Goal: Task Accomplishment & Management: Manage account settings

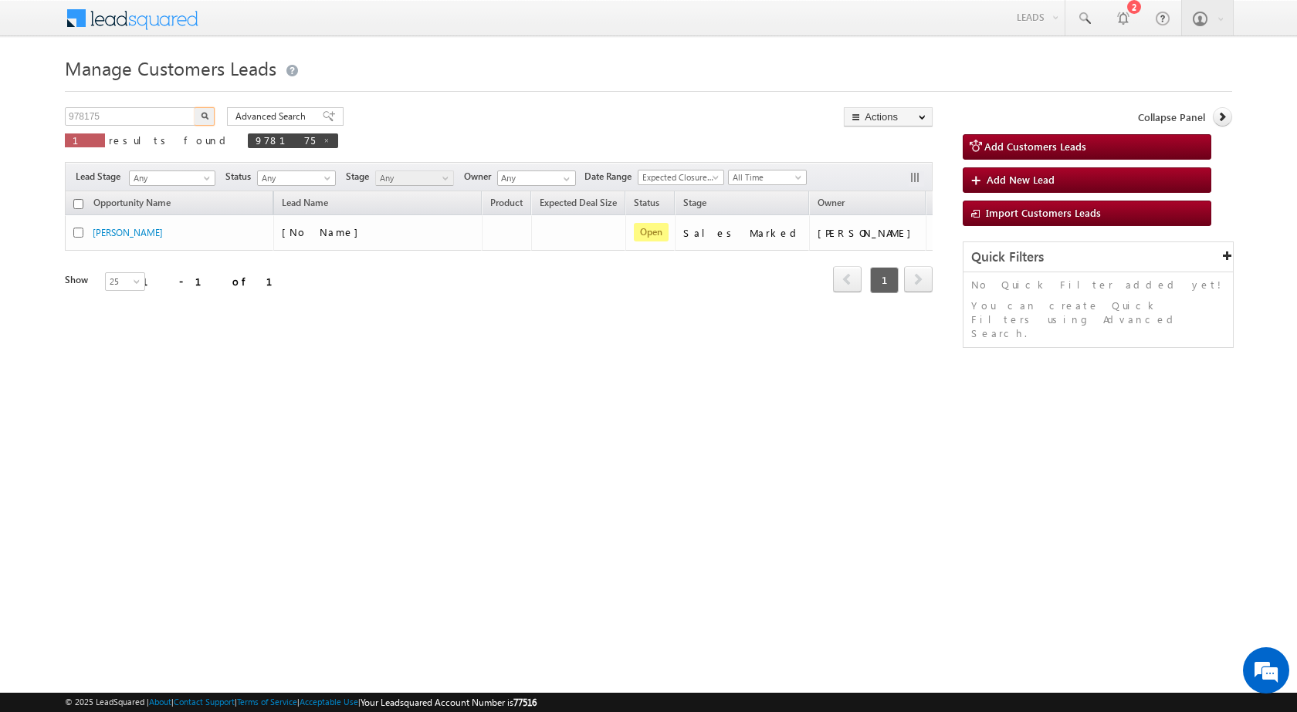
click at [84, 119] on input "978175" at bounding box center [131, 116] width 132 height 19
type input "982458"
click at [195, 107] on button "button" at bounding box center [205, 116] width 20 height 19
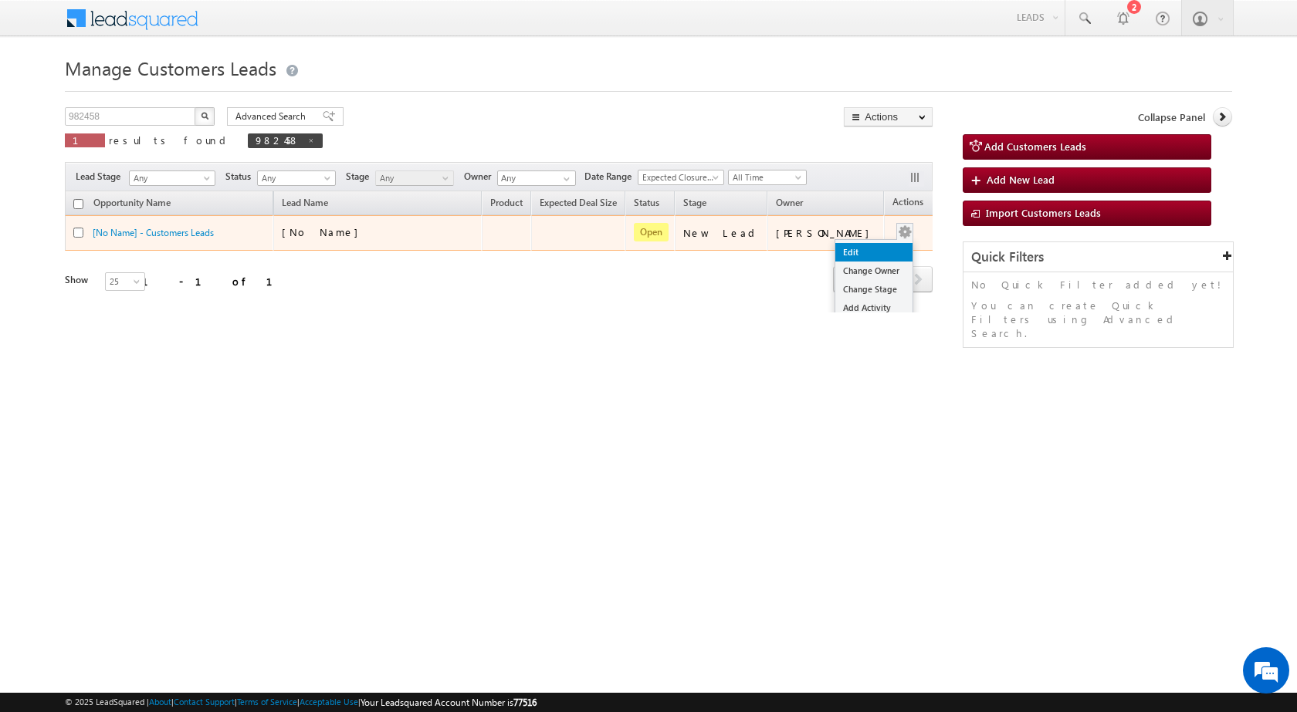
click at [865, 247] on link "Edit" at bounding box center [873, 252] width 77 height 19
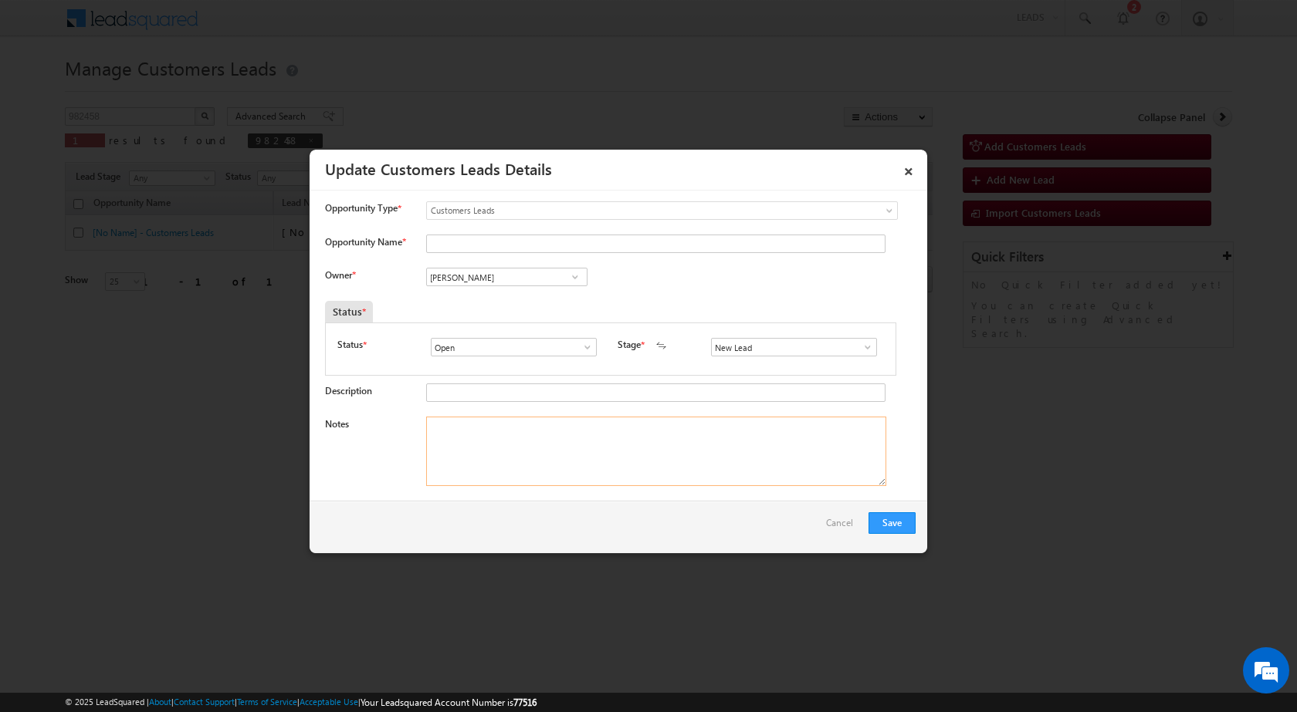
click at [668, 456] on textarea "Notes" at bounding box center [656, 451] width 460 height 69
paste textarea "982458 / [PERSON_NAME] / 7046915775 / HOME PURCHASE / 380015 TO [GEOGRAPHIC_DAT…"
type textarea "982458 / [PERSON_NAME] / 7046915775 / HOME PURCHASE / 380015 TO [GEOGRAPHIC_DAT…"
click at [861, 349] on span at bounding box center [867, 347] width 15 height 12
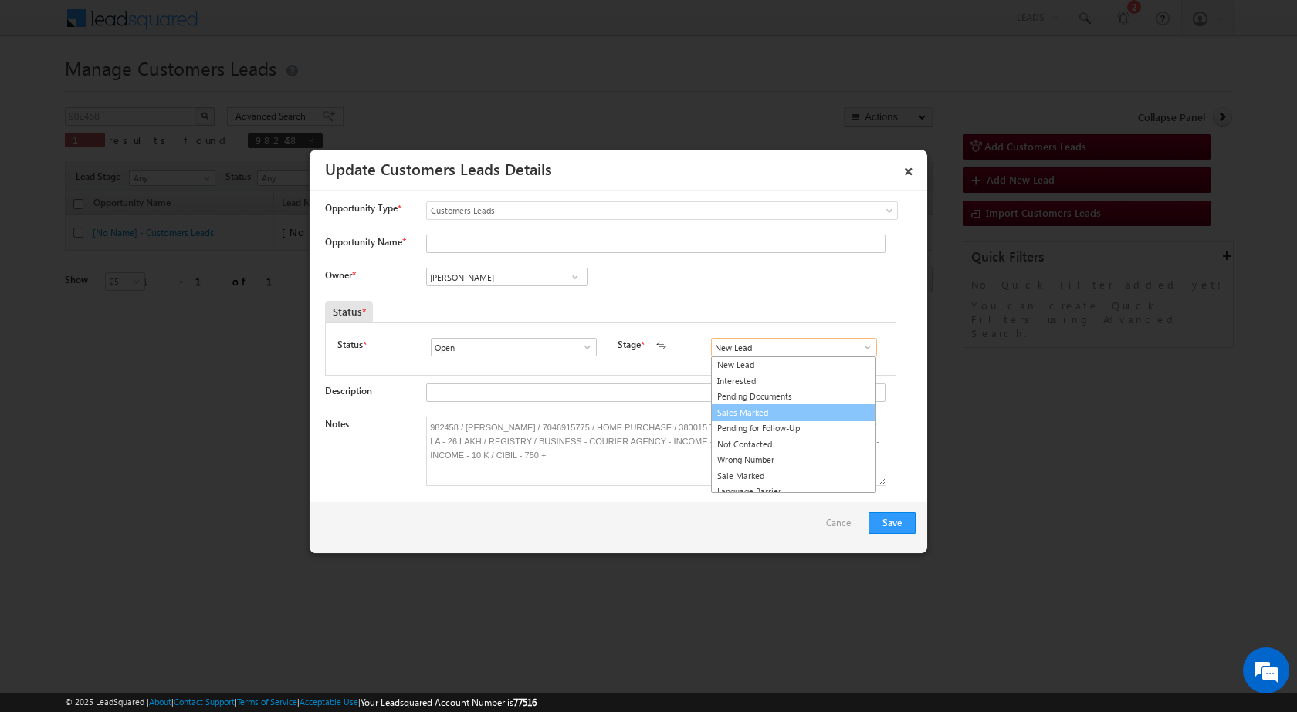
click at [796, 418] on link "Sales Marked" at bounding box center [793, 413] width 165 height 18
type input "Sales Marked"
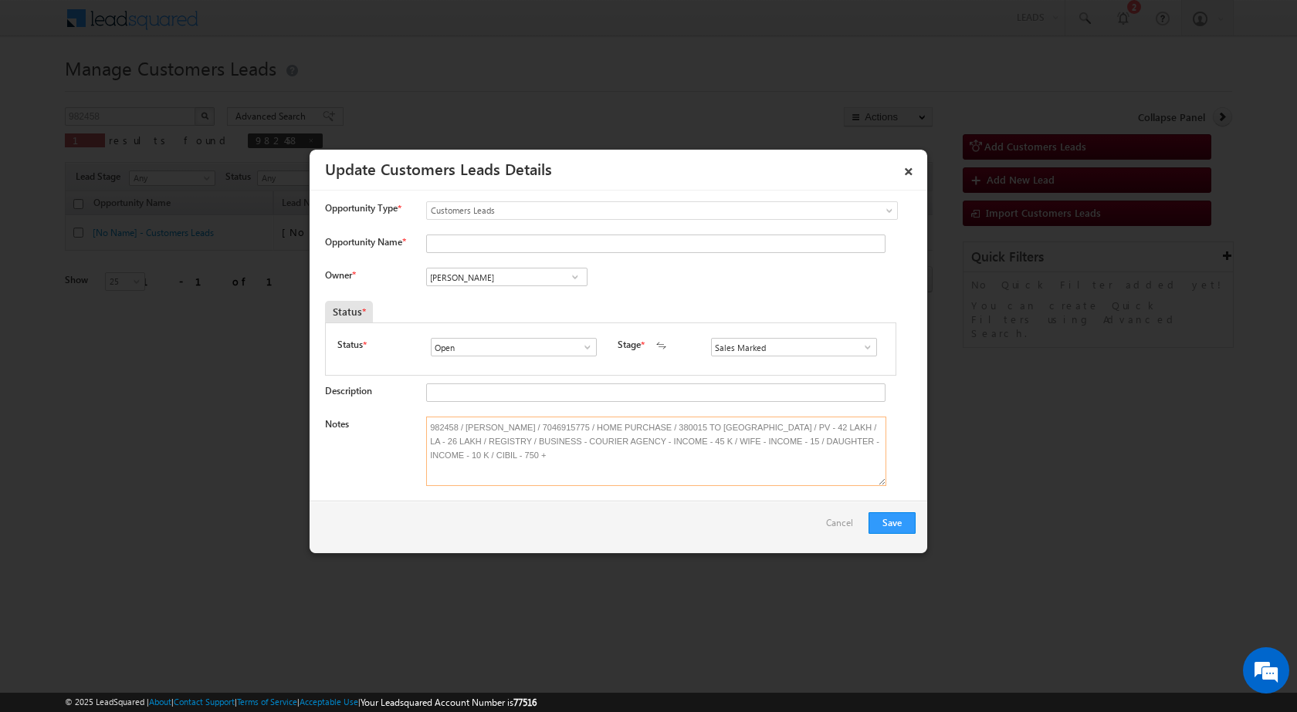
drag, startPoint x: 467, startPoint y: 421, endPoint x: 476, endPoint y: 421, distance: 8.5
click at [476, 421] on textarea "982458 / [PERSON_NAME] / 7046915775 / HOME PURCHASE / 380015 TO [GEOGRAPHIC_DAT…" at bounding box center [656, 451] width 460 height 69
drag, startPoint x: 463, startPoint y: 428, endPoint x: 524, endPoint y: 418, distance: 61.9
click at [524, 418] on textarea "982458 / [PERSON_NAME] / 7046915775 / HOME PURCHASE / 380015 TO [GEOGRAPHIC_DAT…" at bounding box center [656, 451] width 460 height 69
paste input "[PERSON_NAME]"
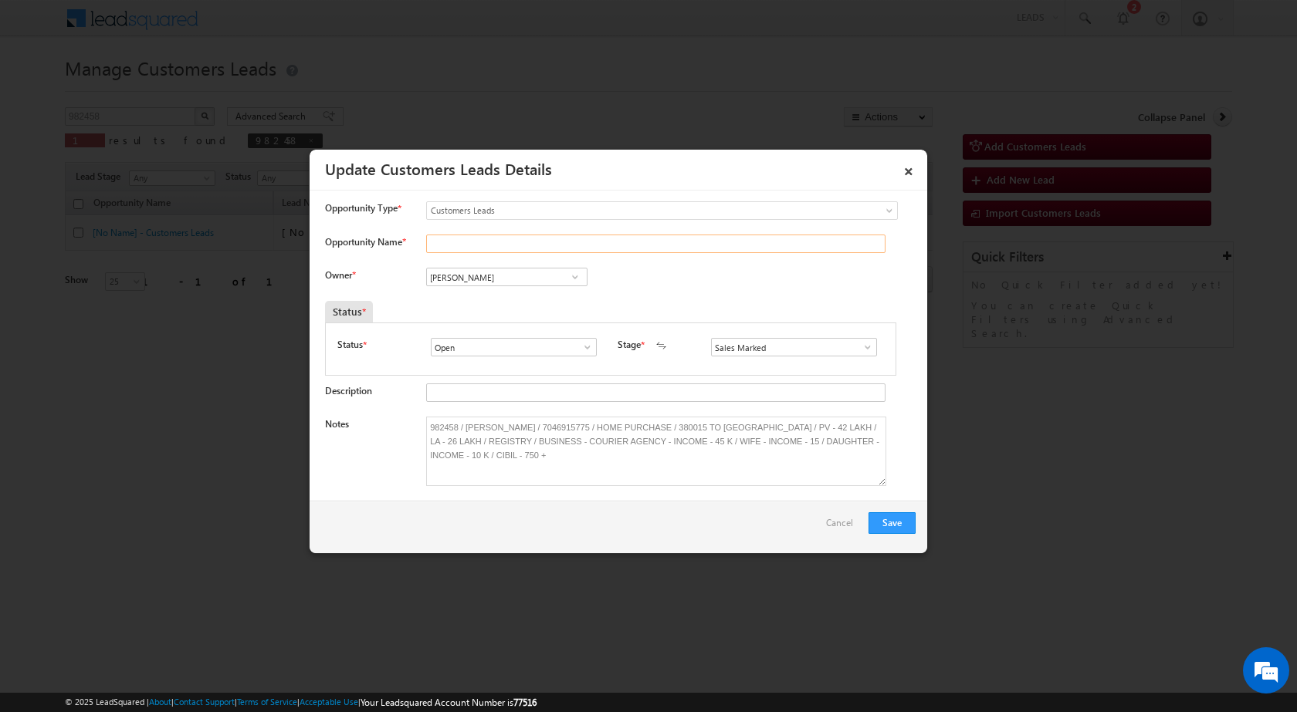
click at [484, 251] on input "Opportunity Name *" at bounding box center [655, 244] width 459 height 19
type input "[PERSON_NAME]"
click at [509, 276] on input "[PERSON_NAME]" at bounding box center [506, 277] width 161 height 19
paste input "[EMAIL_ADDRESS][DOMAIN_NAME]"
click at [522, 295] on link "[PERSON_NAME] [PERSON_NAME][EMAIL_ADDRESS][DOMAIN_NAME]" at bounding box center [506, 300] width 161 height 29
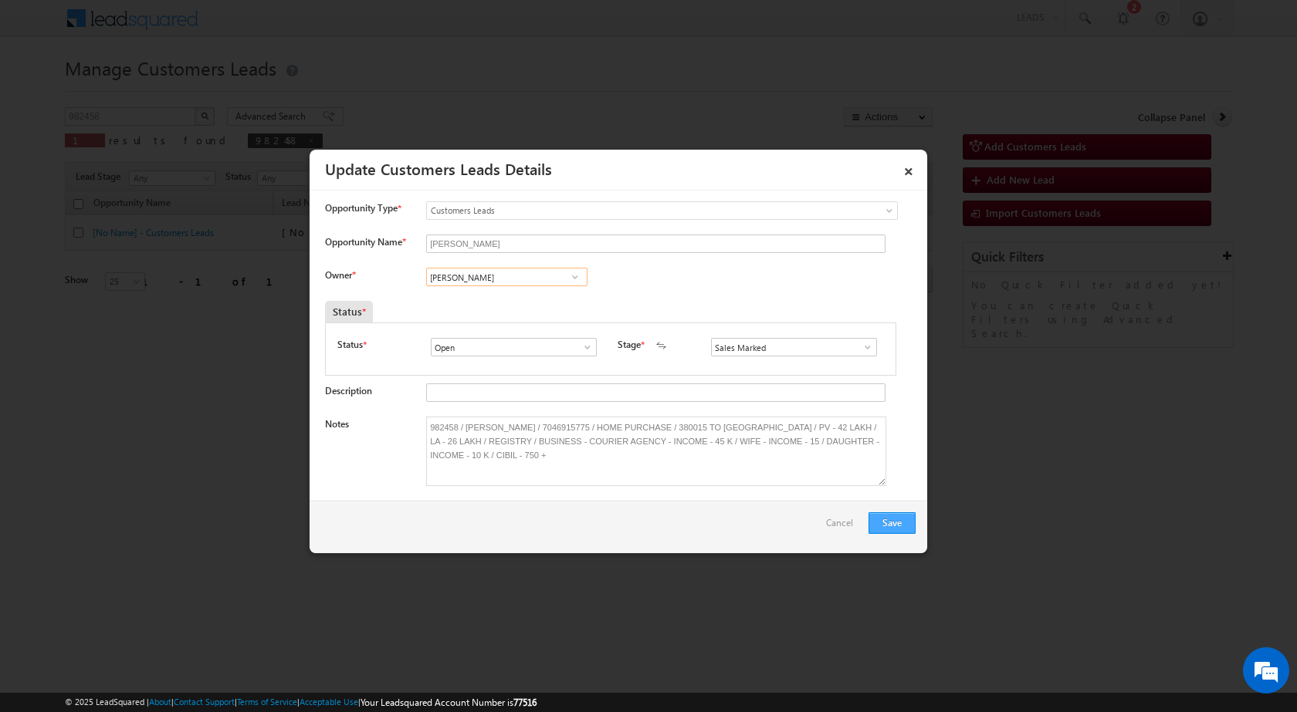
type input "[PERSON_NAME]"
click at [891, 523] on button "Save" at bounding box center [891, 524] width 47 height 22
